Goal: Task Accomplishment & Management: Manage account settings

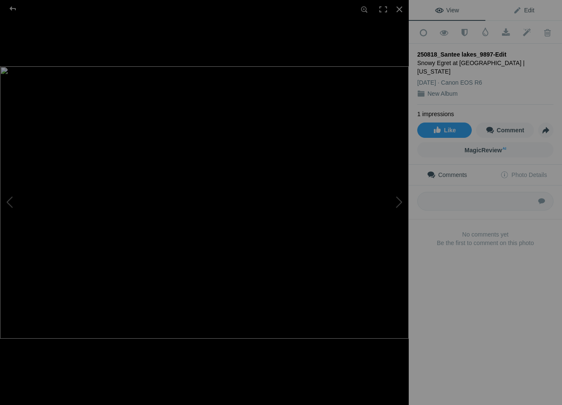
click at [529, 8] on span "Edit" at bounding box center [523, 10] width 21 height 7
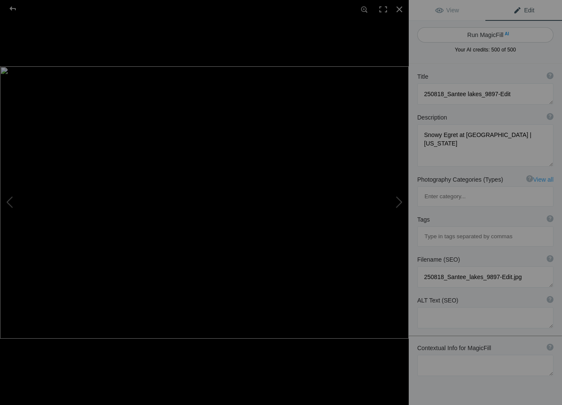
click at [484, 34] on button "Run MagicFill AI" at bounding box center [485, 34] width 136 height 15
type textarea "Snowy Egret Catching Fish at Santee Lakes, California"
type textarea "Witness the elegance of a Snowy Egret as it skillfully catches its meal at Sant…"
type textarea "snowy-egret-catching-fish-santee-lakes-california.jpg"
type textarea "A Snowy Egret catching a fish at Santee Lakes in California, showcasing its whi…"
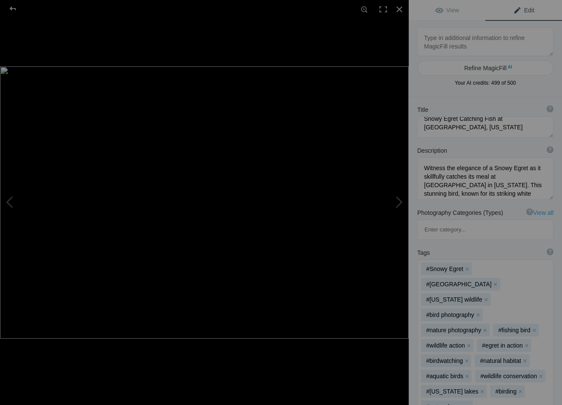
scroll to position [9, 0]
click at [463, 131] on textarea at bounding box center [485, 127] width 136 height 21
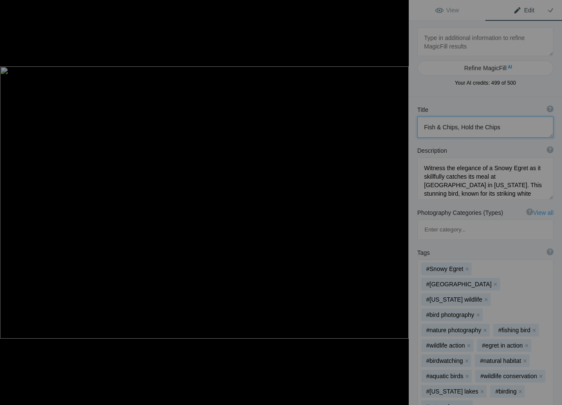
type textarea "Fish & Chips, Hold the Chips"
type textarea "Snowy Egret at Santee Lakes | California"
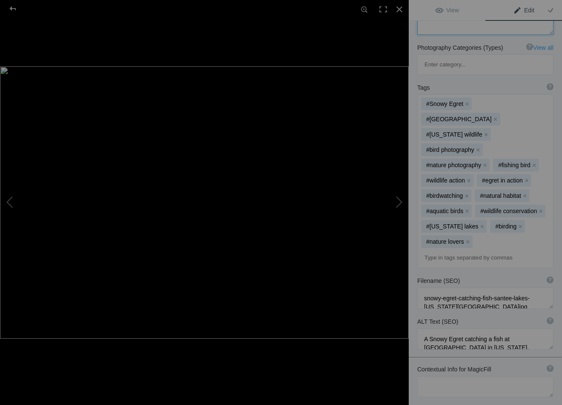
scroll to position [165, 0]
click at [397, 9] on div at bounding box center [399, 9] width 19 height 19
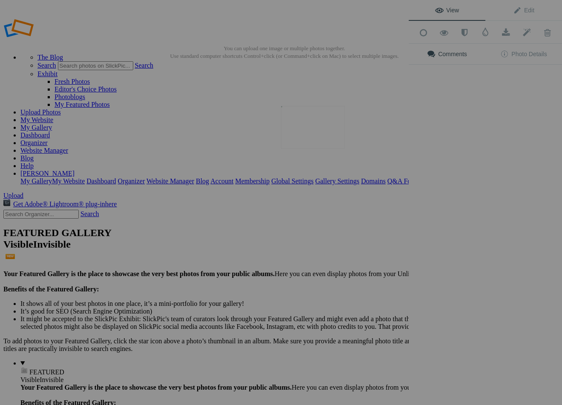
scroll to position [0, 0]
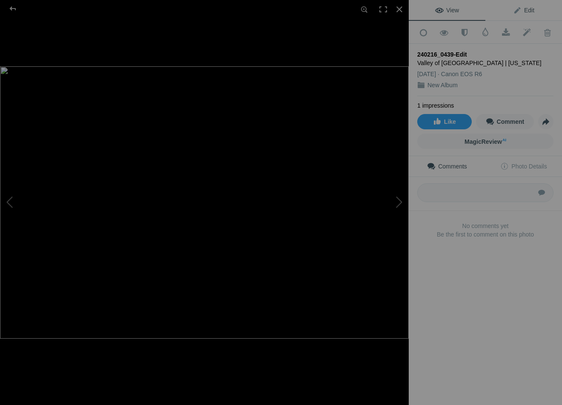
click at [526, 12] on span "Edit" at bounding box center [523, 10] width 21 height 7
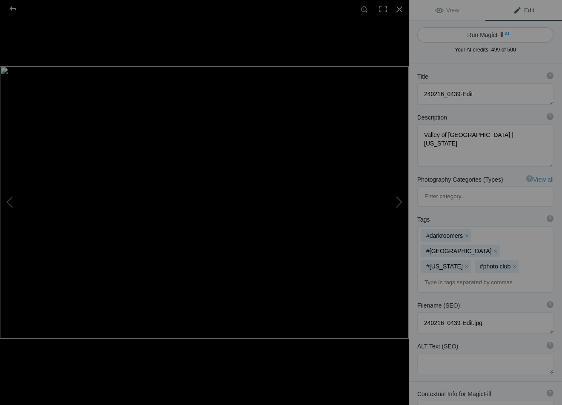
click at [506, 34] on span "AI" at bounding box center [506, 34] width 4 height 6
type textarea "Majestic Rock Formations in Valley of Fire State Park, Nevada"
type textarea "Discover the stunning rock formations of Valley of Fire State Park in Nevada, c…"
type textarea "valley-of-fire-state-park-rock-formations.jpg"
type textarea "Black and white photograph of unique rock formations in Valley of Fire State Pa…"
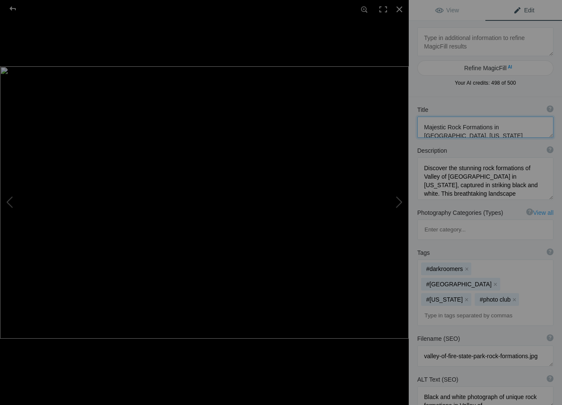
click at [473, 135] on textarea at bounding box center [485, 127] width 136 height 21
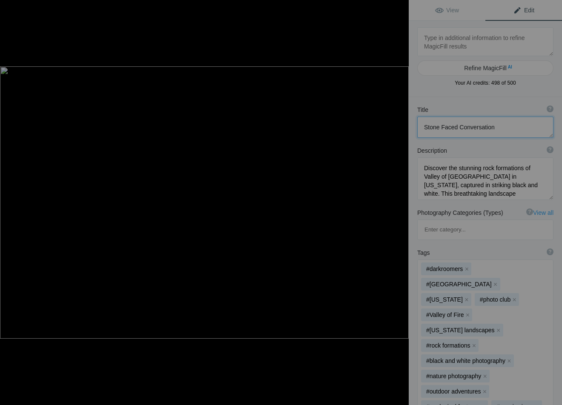
type textarea "Stone Faced Conversation"
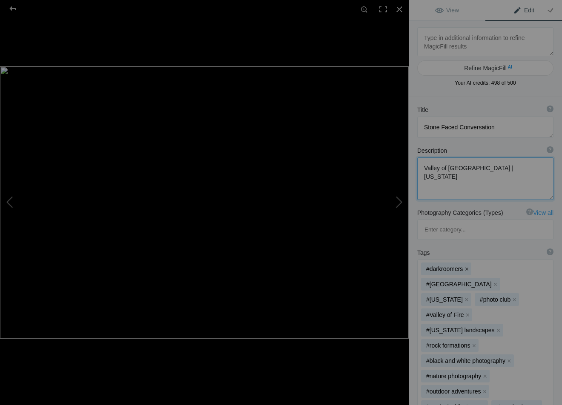
type textarea "Valley of Fire State Park | Nevada"
click at [465, 266] on button "x" at bounding box center [466, 269] width 6 height 6
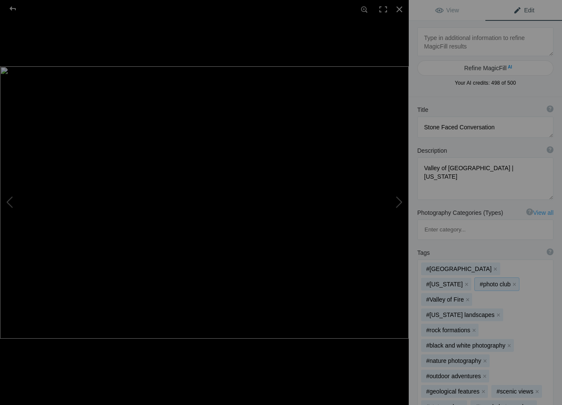
click at [511, 281] on button "x" at bounding box center [514, 284] width 6 height 6
click at [436, 9] on span "View" at bounding box center [447, 10] width 24 height 7
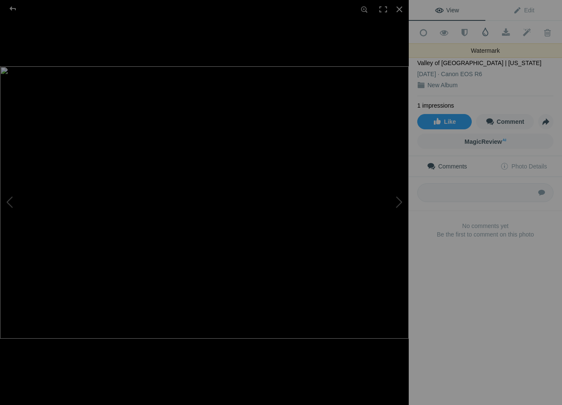
click at [483, 31] on span at bounding box center [485, 32] width 9 height 9
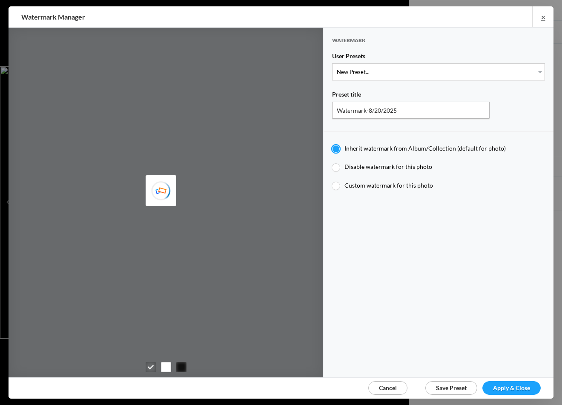
type input "AAPhoto"
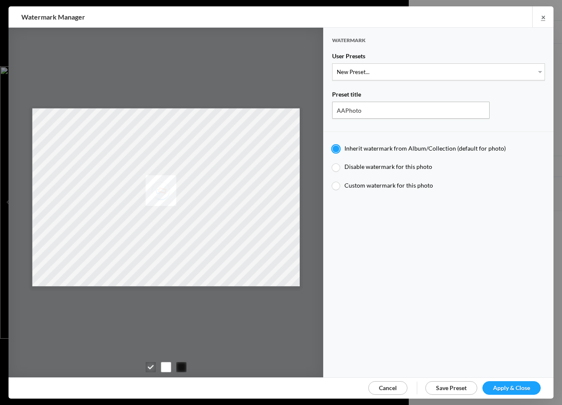
click at [384, 183] on span "Custom watermark for this photo" at bounding box center [388, 185] width 89 height 7
click at [332, 182] on input "Custom watermark for this photo" at bounding box center [332, 181] width 0 height 0
radio input "true"
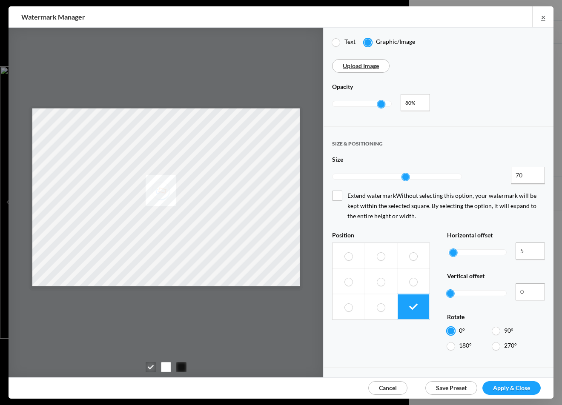
scroll to position [199, 0]
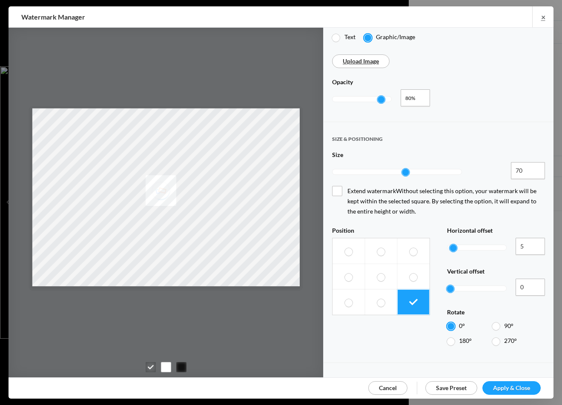
click at [350, 299] on span at bounding box center [349, 303] width 8 height 8
click at [345, 298] on input "radio" at bounding box center [344, 298] width 0 height 0
radio input "true"
click at [518, 386] on span "Apply & Close" at bounding box center [511, 387] width 37 height 7
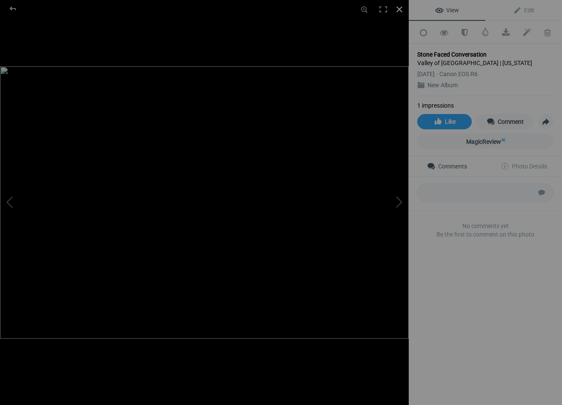
click at [401, 11] on div at bounding box center [399, 9] width 19 height 19
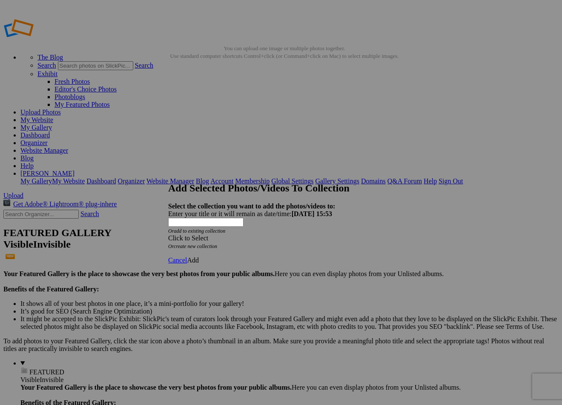
click at [251, 234] on div "Click to Select" at bounding box center [281, 238] width 226 height 8
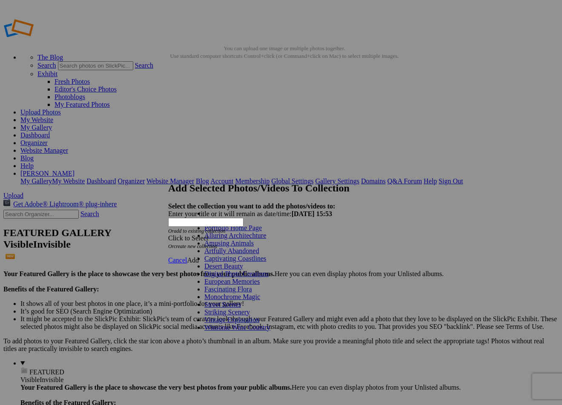
click at [247, 247] on link "Amusing Animals" at bounding box center [228, 243] width 49 height 7
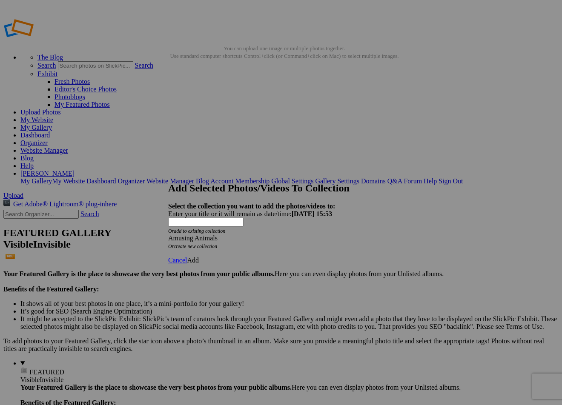
click at [199, 257] on span "Add" at bounding box center [193, 260] width 12 height 7
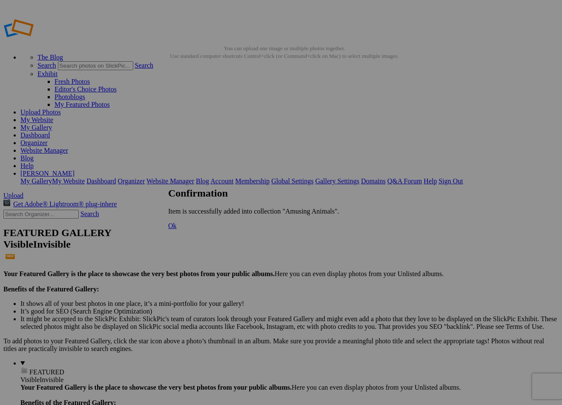
click at [177, 229] on span "Ok" at bounding box center [172, 225] width 9 height 7
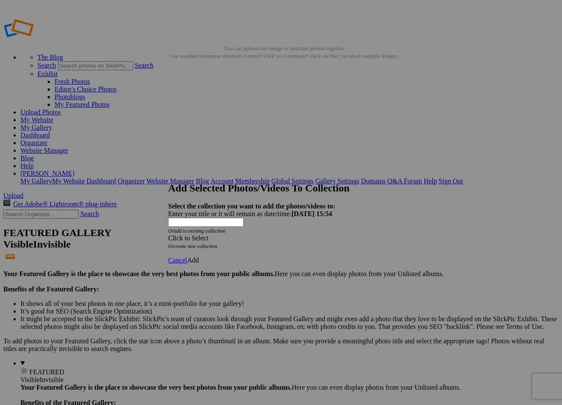
click at [280, 234] on div "Click to Select" at bounding box center [281, 238] width 226 height 8
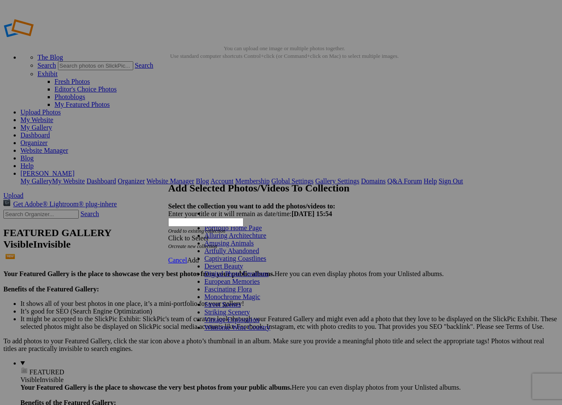
click at [243, 270] on link "Desert Beauty" at bounding box center [223, 266] width 39 height 7
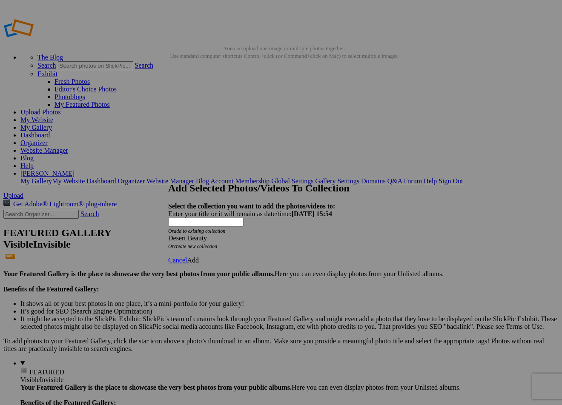
click at [199, 257] on span "Add" at bounding box center [193, 260] width 12 height 7
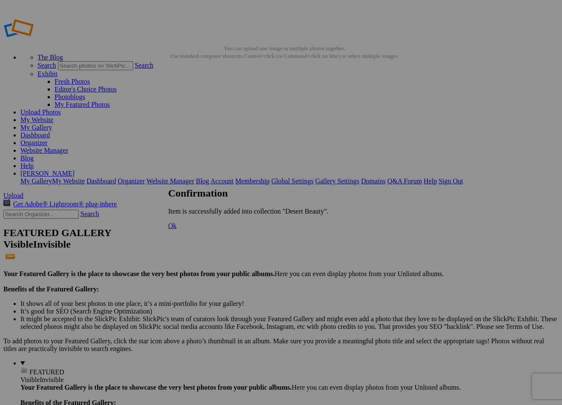
click at [177, 229] on span "Ok" at bounding box center [172, 225] width 9 height 7
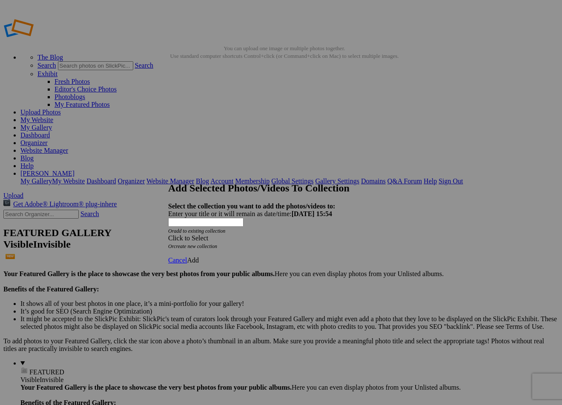
click at [263, 234] on div "Click to Select" at bounding box center [281, 238] width 226 height 8
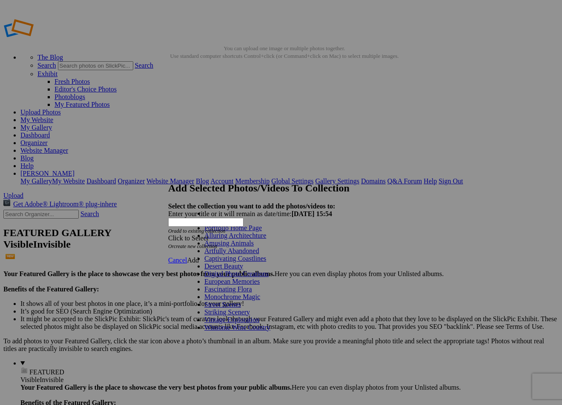
scroll to position [70, 0]
click at [230, 309] on link "Striking Scenery" at bounding box center [227, 312] width 46 height 7
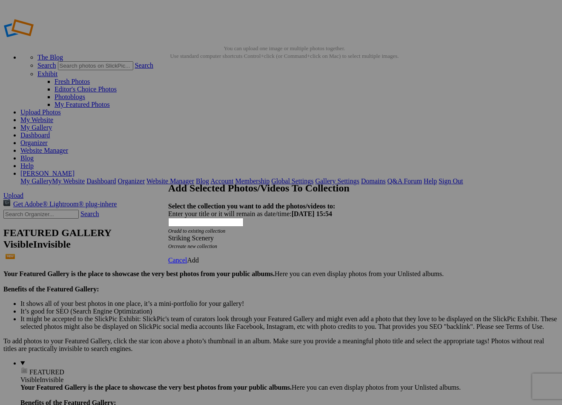
click at [199, 257] on span "Add" at bounding box center [193, 260] width 12 height 7
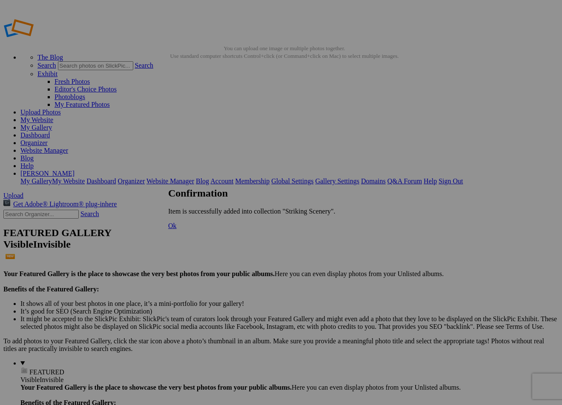
click at [177, 229] on span "Ok" at bounding box center [172, 225] width 9 height 7
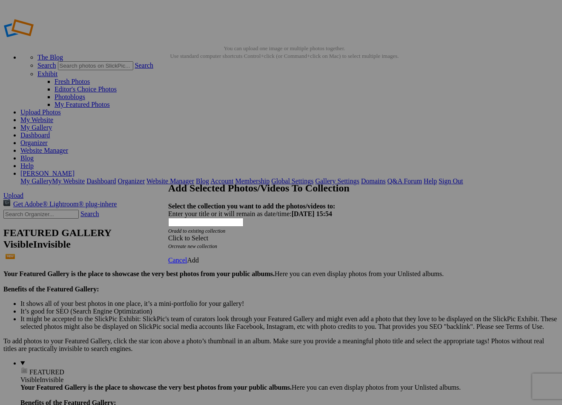
click at [258, 234] on div "Click to Select" at bounding box center [281, 238] width 226 height 8
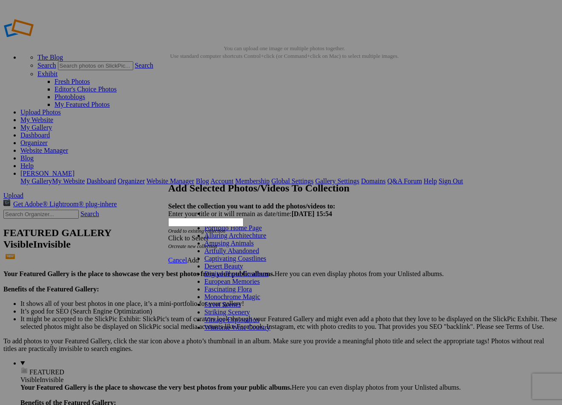
scroll to position [80, 0]
click at [251, 293] on link "Monochrome Magic" at bounding box center [232, 296] width 56 height 7
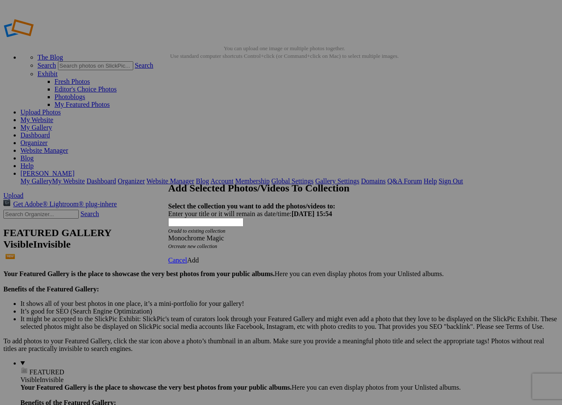
click at [199, 257] on span "Add" at bounding box center [193, 260] width 12 height 7
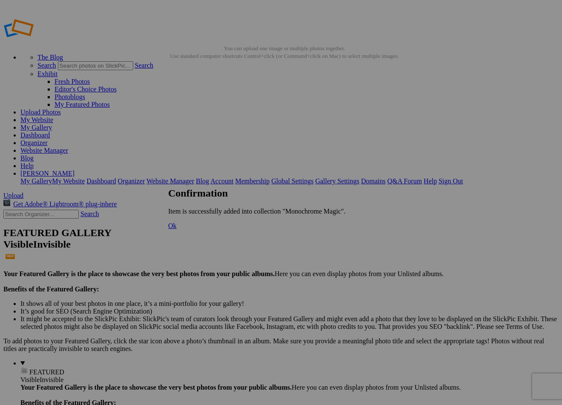
click at [177, 229] on span "Ok" at bounding box center [172, 225] width 9 height 7
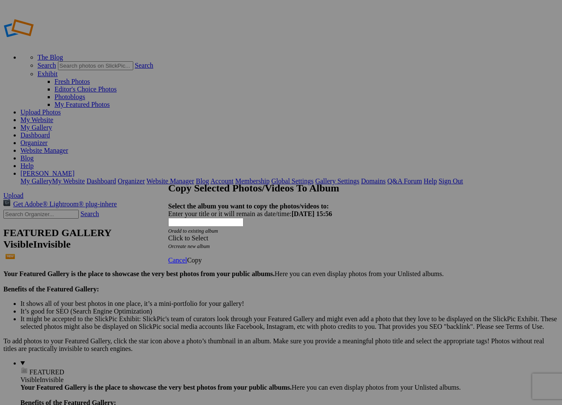
click at [187, 257] on span "Cancel" at bounding box center [177, 260] width 19 height 7
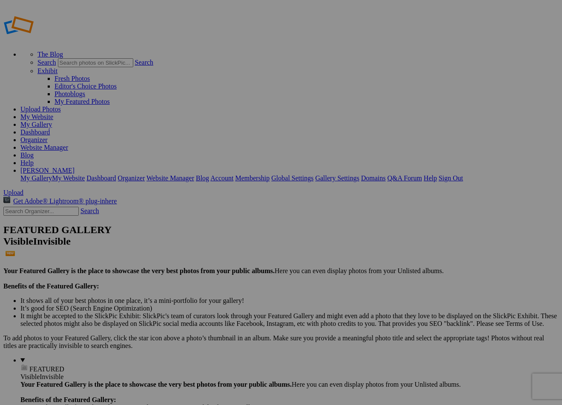
scroll to position [1, 0]
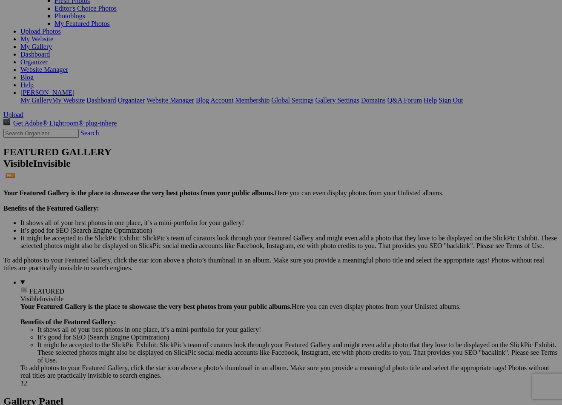
scroll to position [79, 0]
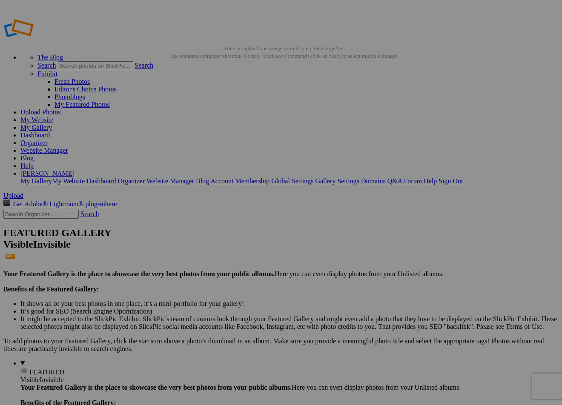
click at [34, 210] on input "text" at bounding box center [40, 214] width 75 height 9
type input "light dispells darkness"
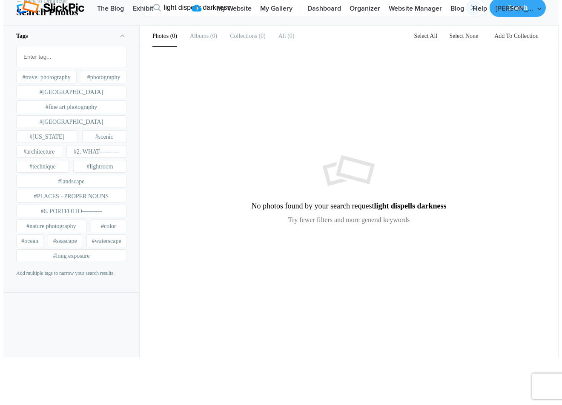
click at [477, 15] on div "×" at bounding box center [473, 7] width 15 height 15
click at [55, 6] on link "← Back to Organizer" at bounding box center [41, 1] width 51 height 9
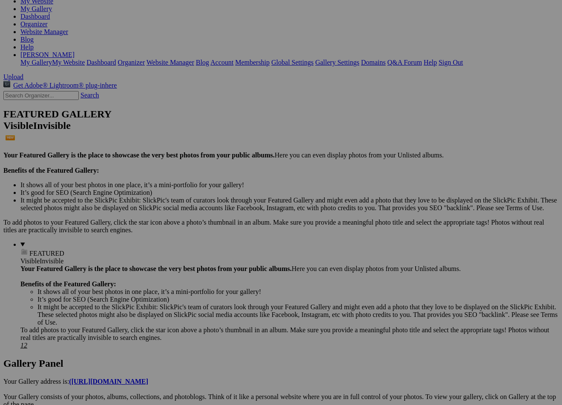
scroll to position [129, 0]
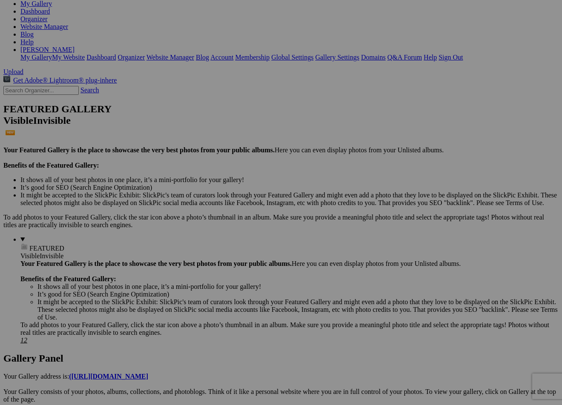
scroll to position [126, 0]
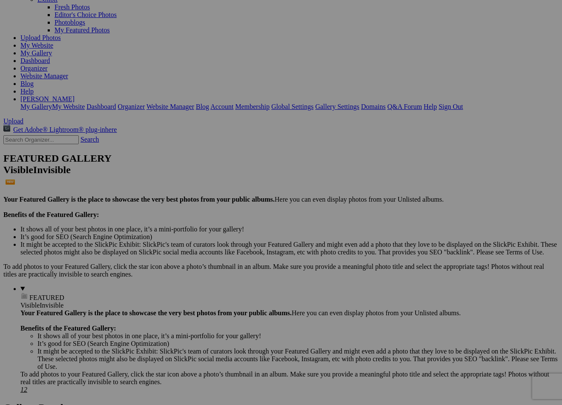
scroll to position [79, 0]
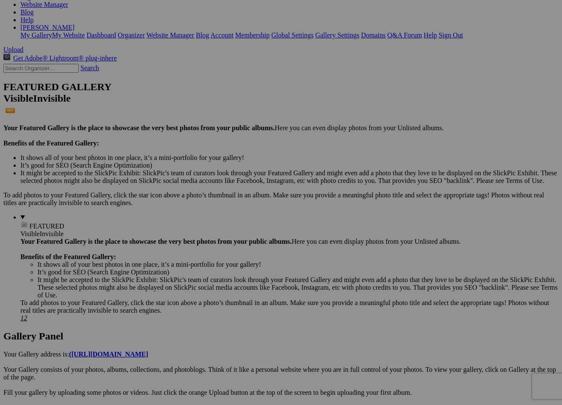
scroll to position [146, 0]
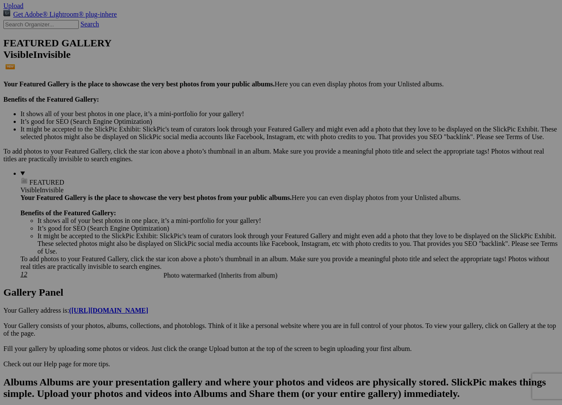
scroll to position [189, 0]
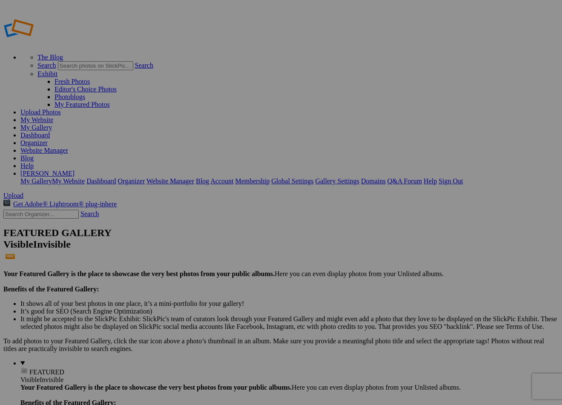
click at [55, 210] on input "text" at bounding box center [40, 214] width 75 height 9
type input "sedona"
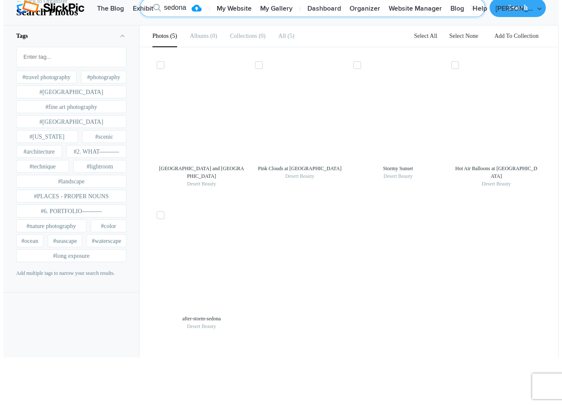
click at [189, 17] on input "sedona" at bounding box center [313, 7] width 346 height 19
type input "darkness"
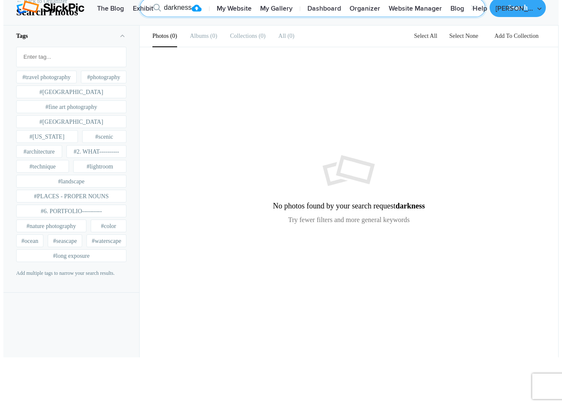
click at [186, 17] on input "darkness" at bounding box center [313, 7] width 346 height 19
click at [49, 6] on link "← Back to Organizer" at bounding box center [41, 1] width 51 height 9
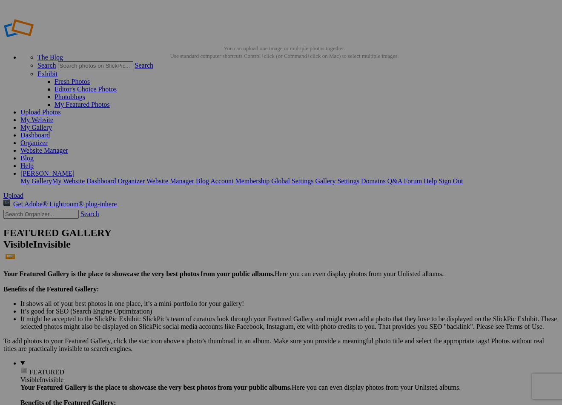
click at [203, 234] on span "Yes" at bounding box center [198, 235] width 10 height 7
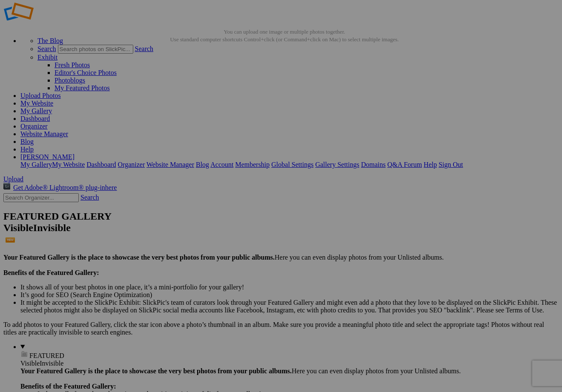
scroll to position [17, 0]
drag, startPoint x: 524, startPoint y: 210, endPoint x: 525, endPoint y: 240, distance: 30.2
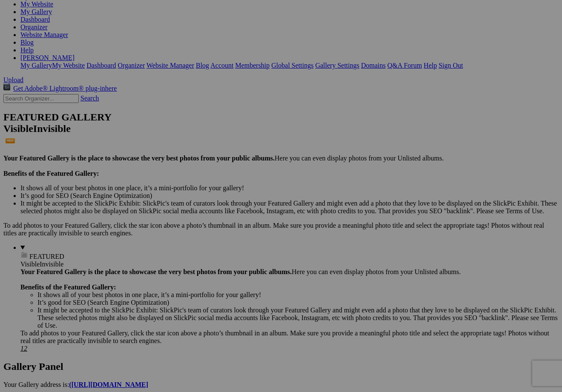
scroll to position [115, 0]
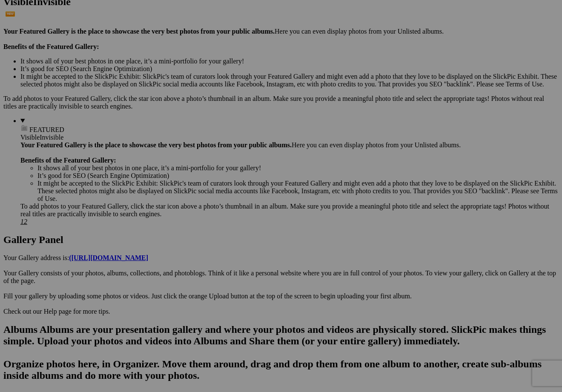
scroll to position [240, 0]
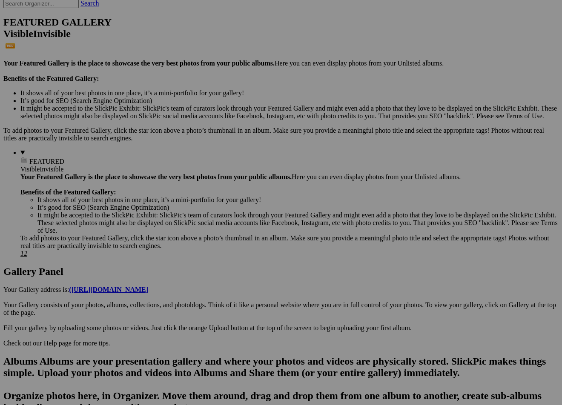
scroll to position [210, 0]
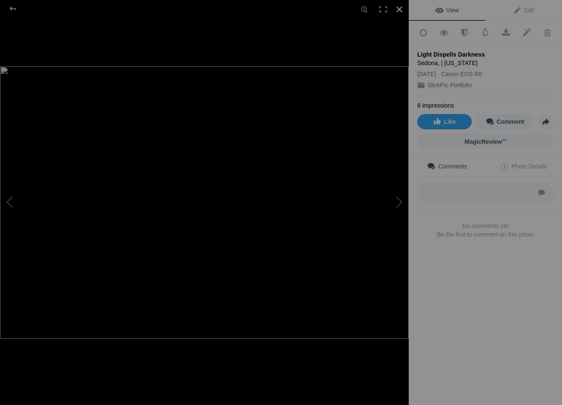
click at [399, 11] on div at bounding box center [399, 9] width 19 height 19
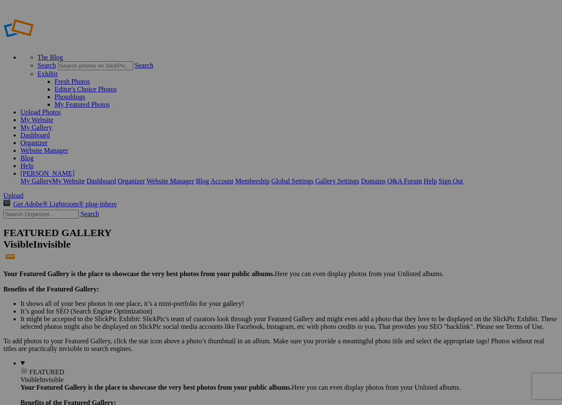
drag, startPoint x: 210, startPoint y: 102, endPoint x: 212, endPoint y: 107, distance: 5.1
